Goal: Task Accomplishment & Management: Manage account settings

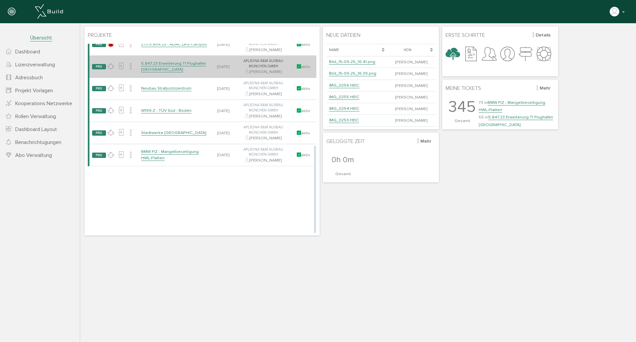
click at [189, 60] on td "5.847.23 Erweiterung T1 Flughafen [GEOGRAPHIC_DATA]" at bounding box center [175, 66] width 72 height 22
click at [189, 63] on link "5.847.23 Erweiterung T1 Flughafen [GEOGRAPHIC_DATA]" at bounding box center [173, 67] width 65 height 12
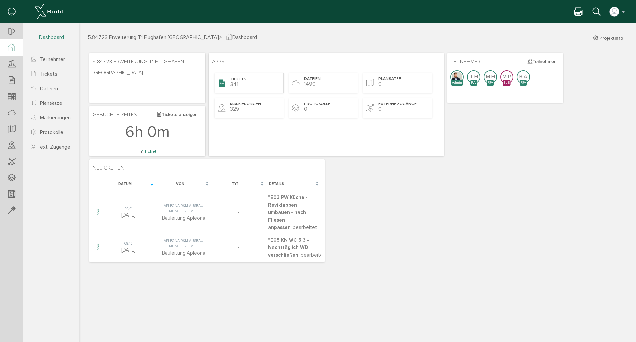
click at [257, 84] on div "Tickets 341" at bounding box center [249, 83] width 69 height 20
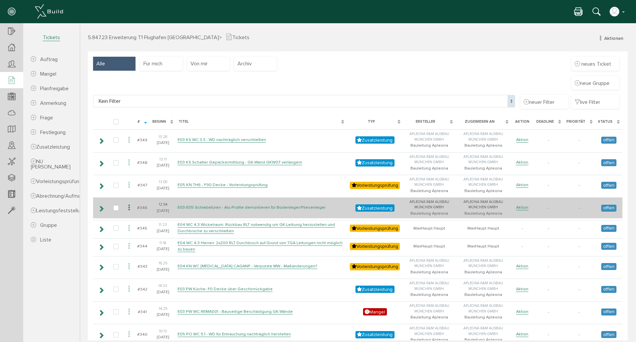
click at [210, 208] on link "E03-E05 Schiebetüren - Alu-Profile demontieren für Bodenleger/Fliesenleger" at bounding box center [252, 207] width 148 height 6
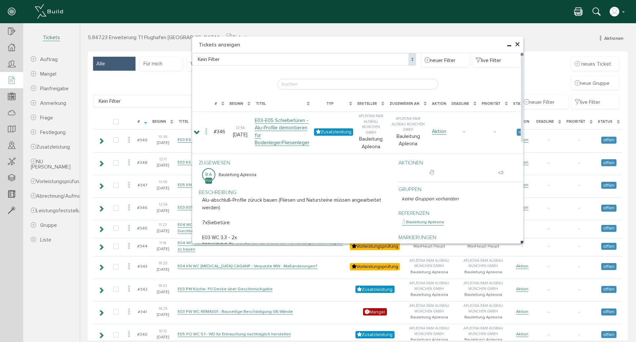
click at [517, 44] on span "×" at bounding box center [517, 44] width 5 height 13
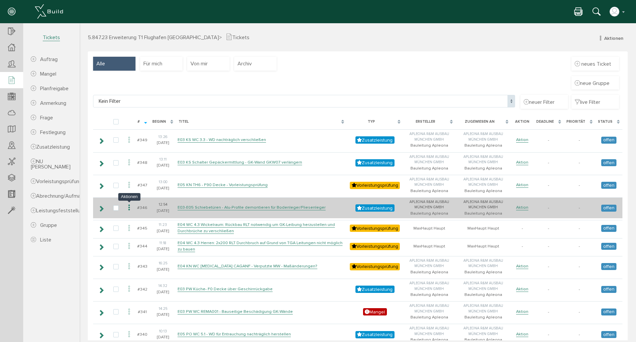
click at [130, 207] on icon at bounding box center [129, 207] width 8 height 9
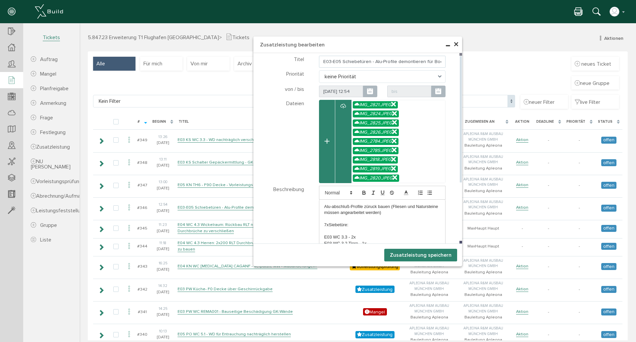
click at [368, 61] on input "E03-E05 Schiebetüren - Alu-Profile demontieren für Bodenleger/Fliesenleger" at bounding box center [382, 62] width 127 height 12
click at [400, 60] on input "E03-E05 Schiebetüren + Drehflügeltüte - Alu-Profile demontieren für Bodenleger/…" at bounding box center [382, 62] width 127 height 12
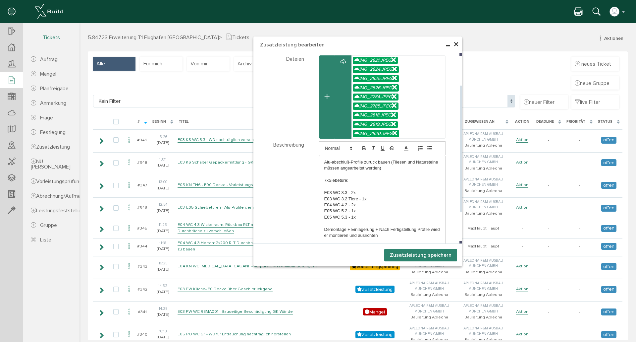
type input "E03-E05 Schiebetüren + Drehflügeltüre - Alu-Profile demontieren für Bodenleger/…"
click at [375, 219] on p "E05 WC 5.3 - 1x" at bounding box center [382, 217] width 116 height 6
click at [320, 171] on div "Alu-abschluß-Profile züruck bauen (Fliesen und Natursteine müssen angearbeitet …" at bounding box center [382, 205] width 126 height 100
click at [326, 174] on p at bounding box center [382, 174] width 116 height 6
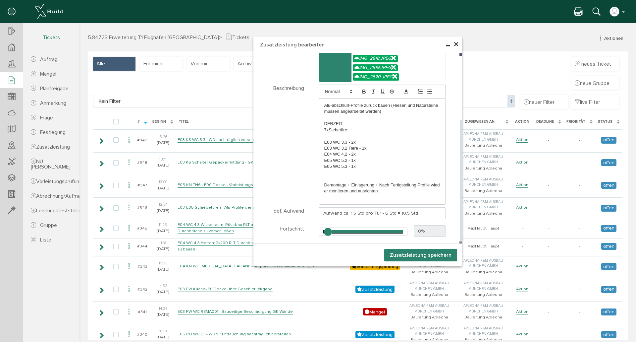
click at [370, 170] on p at bounding box center [382, 173] width 116 height 6
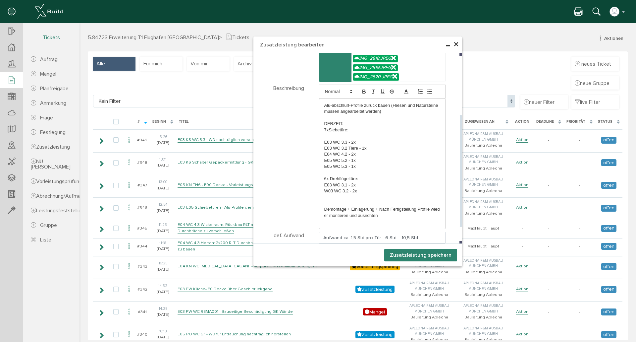
click at [324, 192] on p "W03 WC 3.2 - 2x" at bounding box center [382, 191] width 116 height 6
click at [324, 191] on p "W03 WC 3.2 - 2x" at bounding box center [382, 191] width 116 height 6
click at [362, 191] on p "E03 WC 3.2 - 2x" at bounding box center [382, 191] width 116 height 6
click at [324, 195] on p at bounding box center [382, 197] width 116 height 6
click at [351, 195] on p "E05 WC 5.1 - 1x" at bounding box center [382, 197] width 116 height 6
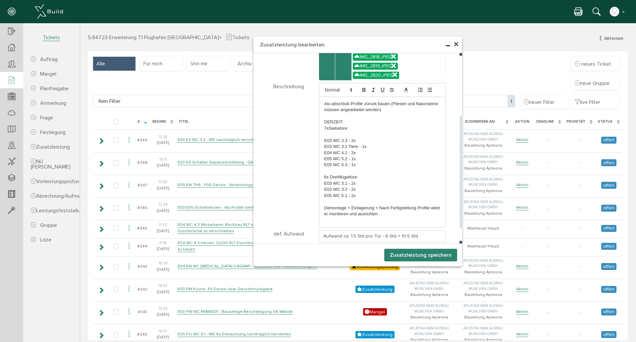
click at [392, 237] on input "Aufwand ca. 1,5 Std pro Tür - 6 Std = 10,5 Std" at bounding box center [382, 236] width 127 height 12
click at [404, 236] on input "Aufwand ca. 1,5 Std pro Tür - 13x1,5 = 10,5 Std" at bounding box center [382, 236] width 127 height 12
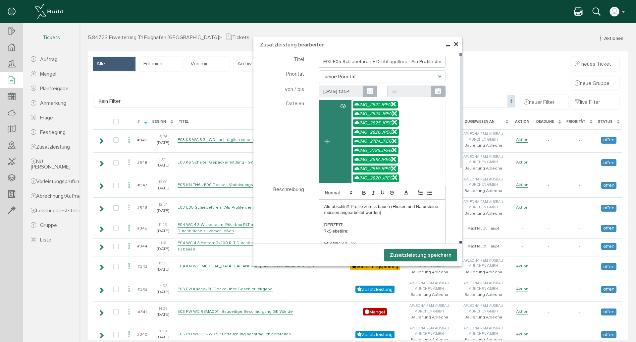
type input "Aufwand ca. 1,5 Std pro Tür - 13x1,5 = 19,5 Std"
click at [338, 122] on div at bounding box center [343, 141] width 17 height 83
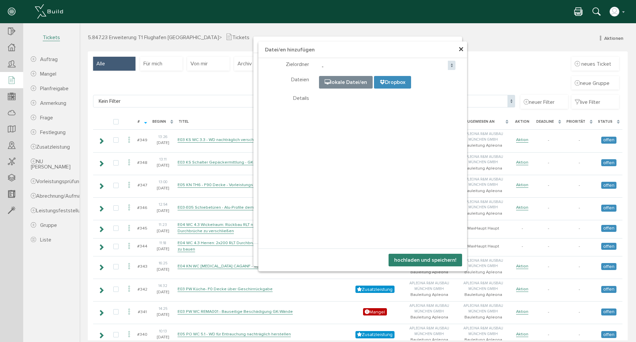
click at [336, 85] on input "file" at bounding box center [484, 109] width 331 height 66
type input "C:\fakepath\IMG_2875.JPEG"
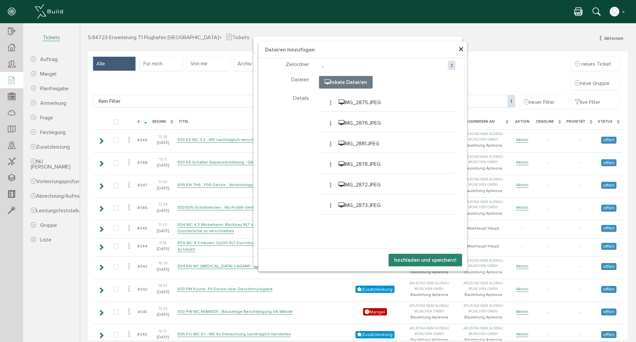
click at [418, 261] on button "hochladen und speichern!" at bounding box center [426, 259] width 74 height 13
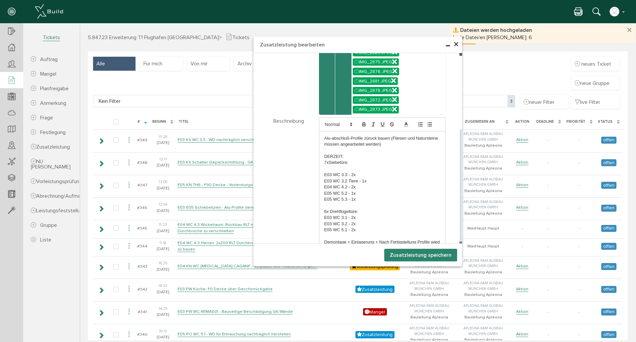
scroll to position [12, 0]
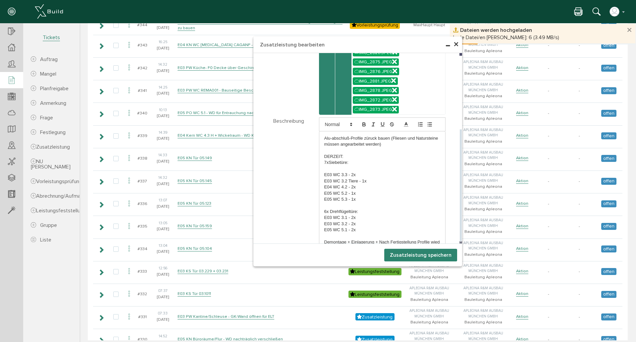
click at [432, 233] on p at bounding box center [382, 236] width 116 height 6
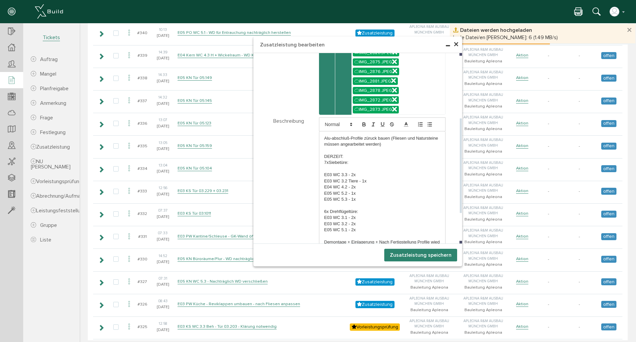
scroll to position [309, 0]
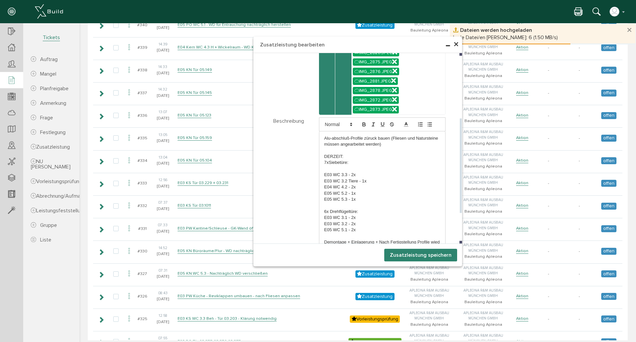
click at [401, 242] on p "Demontage + Einlagerung + Nach Fertigstellung Profile wieder montieren und ausr…" at bounding box center [382, 245] width 116 height 12
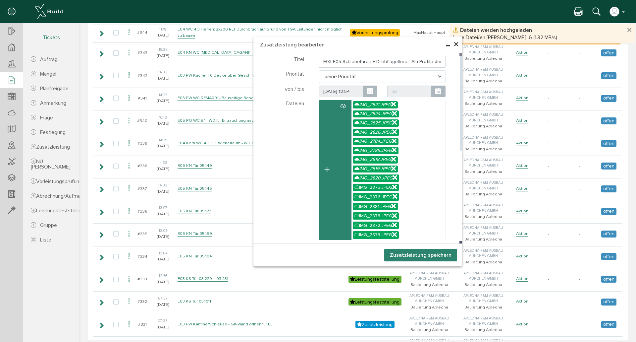
scroll to position [177, 0]
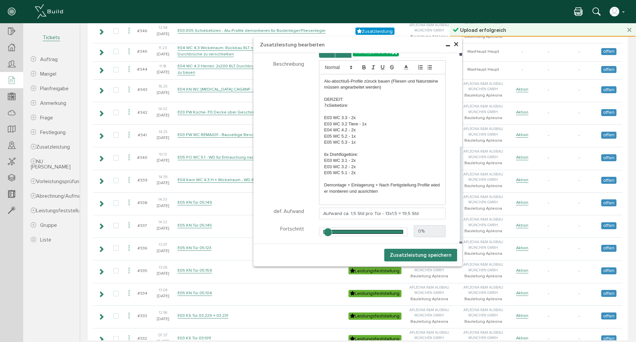
click at [397, 197] on p at bounding box center [382, 197] width 116 height 6
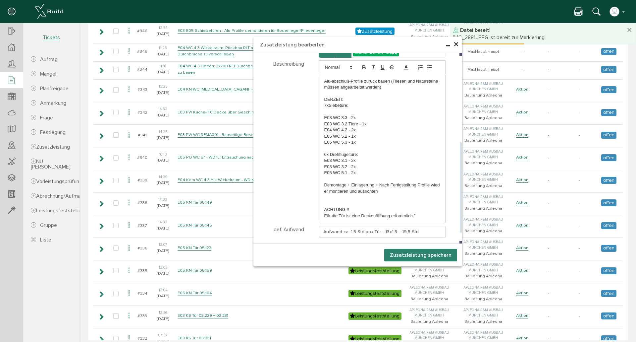
scroll to position [177, 0]
click at [337, 215] on p "Für die Tür ist eine Deckenöffnung erforderlich.”" at bounding box center [382, 216] width 116 height 6
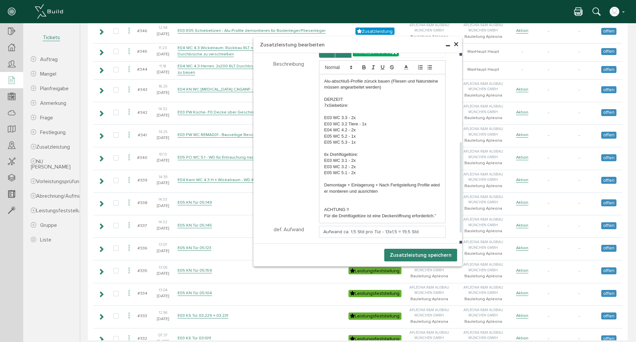
click at [433, 214] on p "Für die Drehflügeltüre ist eine Deckenöffnung erforderlich.”" at bounding box center [382, 216] width 116 height 6
drag, startPoint x: 436, startPoint y: 215, endPoint x: 331, endPoint y: 134, distance: 132.5
click at [314, 207] on div "Alu-abschluß-Profile züruck bauen (Fliesen und Natursteine müssen angearbeitet …" at bounding box center [382, 141] width 137 height 163
click at [361, 66] on icon "button" at bounding box center [364, 67] width 6 height 6
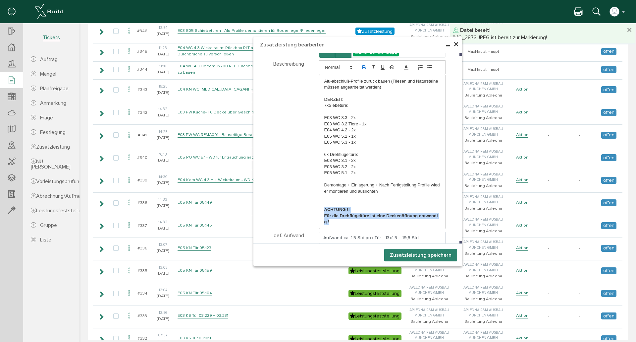
click at [414, 254] on button "Zusatzleistung speichern" at bounding box center [420, 255] width 73 height 13
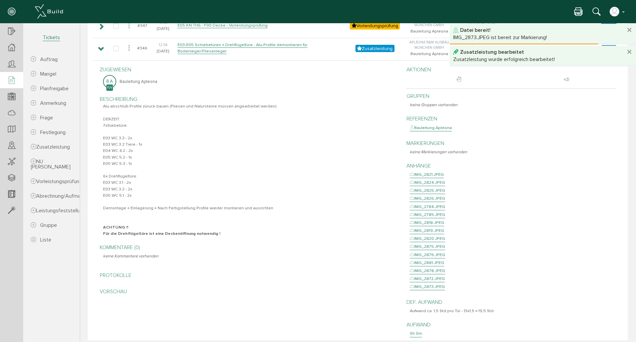
scroll to position [15, 0]
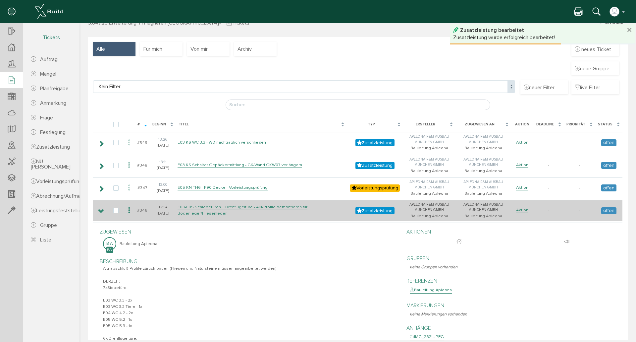
click at [99, 209] on icon at bounding box center [101, 210] width 6 height 5
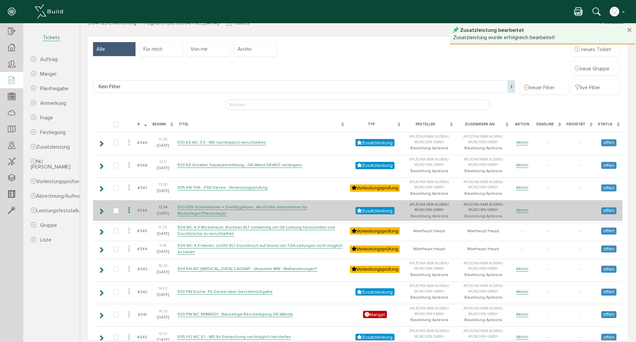
click at [100, 211] on icon at bounding box center [101, 210] width 6 height 5
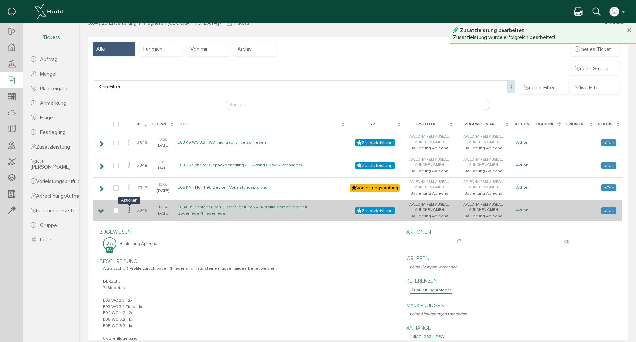
click at [128, 209] on icon at bounding box center [129, 210] width 8 height 9
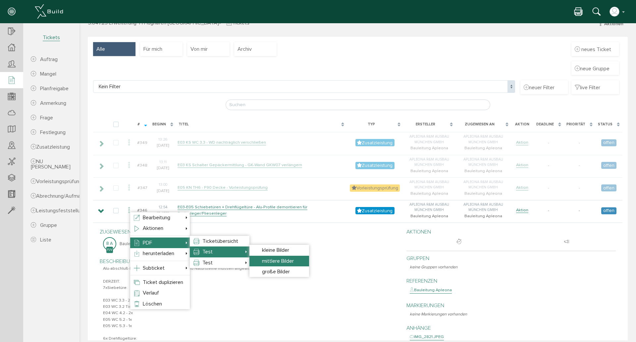
click at [274, 264] on li "mittlere Bilder" at bounding box center [280, 260] width 60 height 11
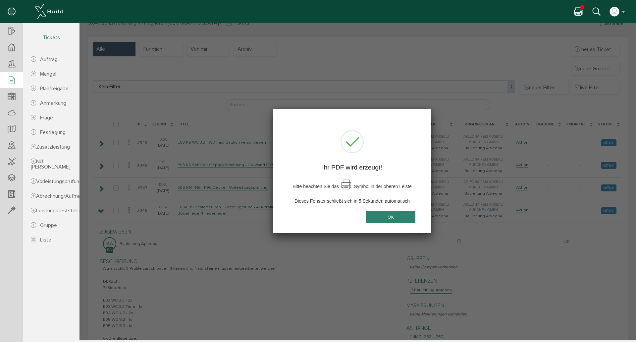
click at [383, 217] on button "OK" at bounding box center [391, 217] width 50 height 12
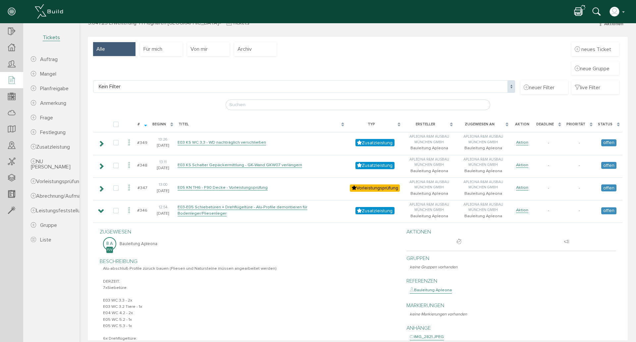
click at [580, 13] on icon at bounding box center [579, 12] width 8 height 10
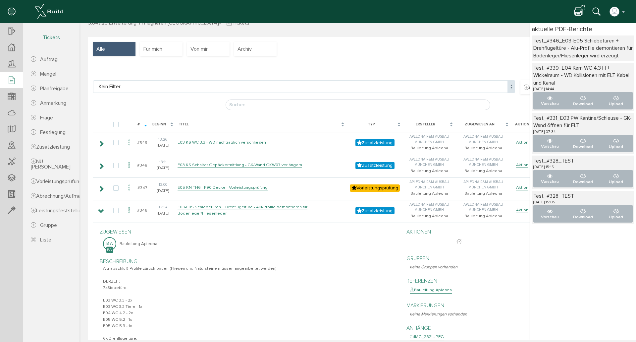
click at [581, 14] on icon at bounding box center [579, 12] width 8 height 10
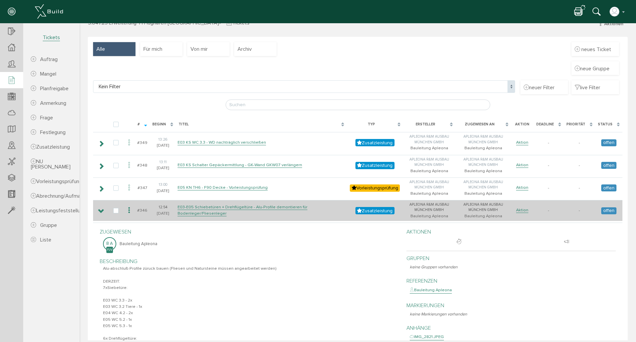
click at [100, 212] on icon at bounding box center [101, 210] width 6 height 5
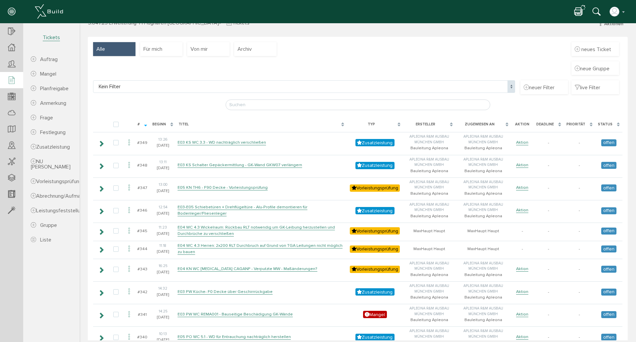
click at [581, 14] on icon at bounding box center [579, 12] width 8 height 10
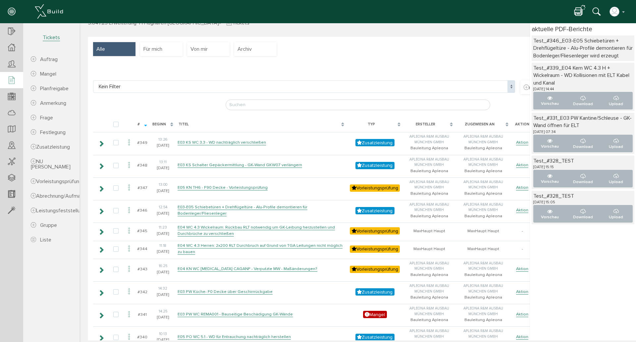
click at [568, 52] on div "Test_#346_E03-E05 Schiebetüren + Drehflügeltüre - Alu-Profile demontieren für B…" at bounding box center [582, 48] width 99 height 22
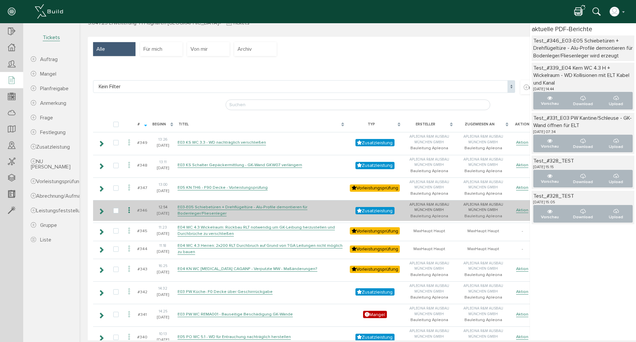
click at [101, 212] on icon at bounding box center [101, 210] width 6 height 5
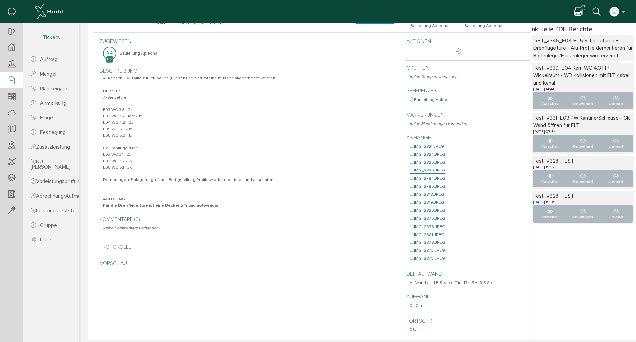
scroll to position [59, 0]
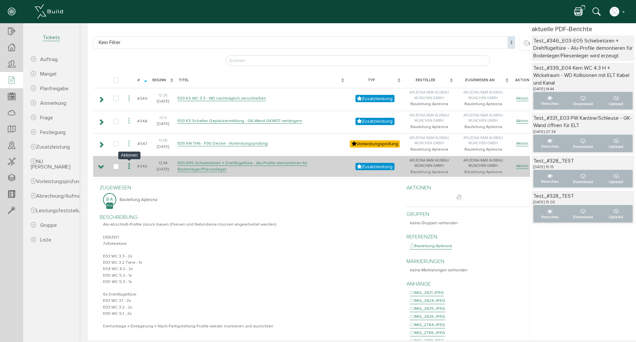
click at [129, 166] on icon at bounding box center [129, 166] width 8 height 9
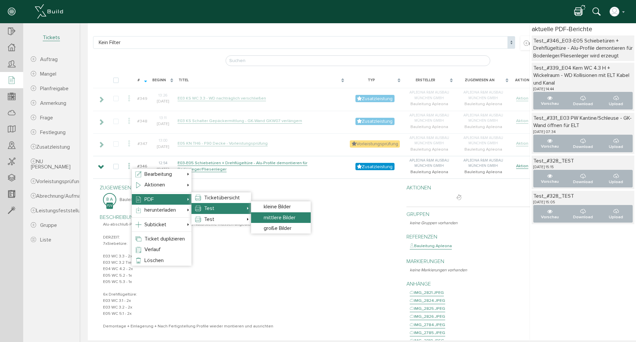
click at [274, 216] on span "mittlere Bilder" at bounding box center [280, 217] width 32 height 7
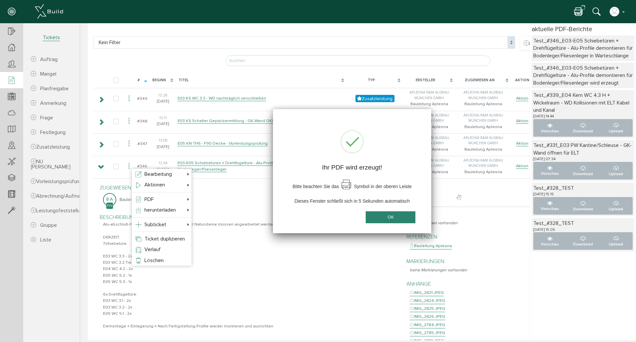
click at [383, 220] on button "OK" at bounding box center [391, 217] width 50 height 12
